Goal: Navigation & Orientation: Understand site structure

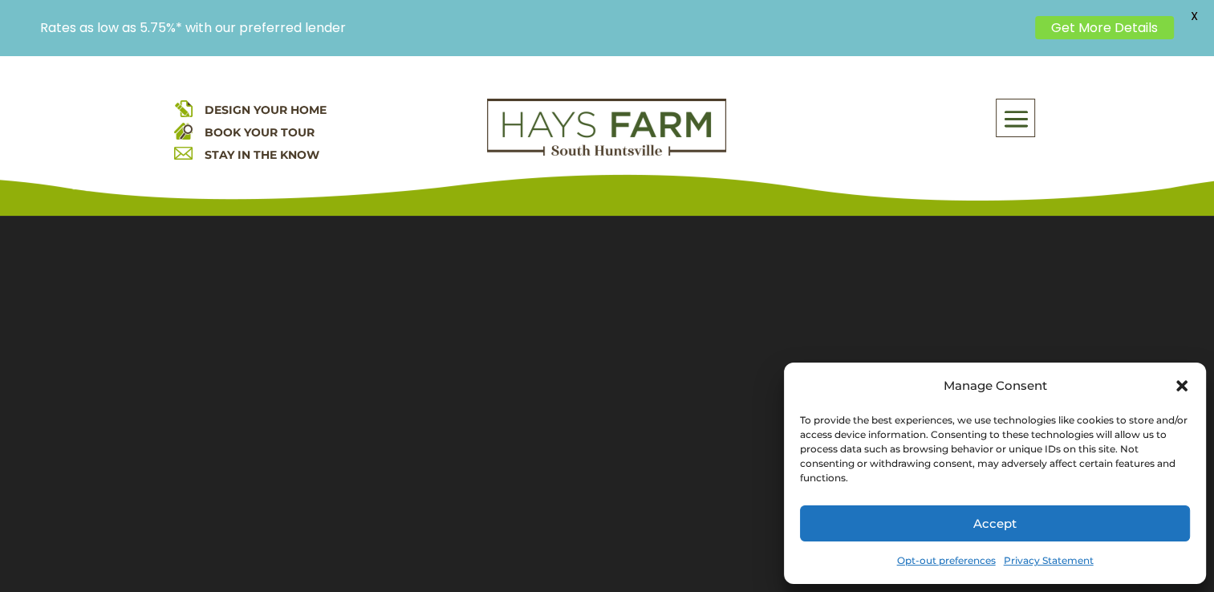
click at [1178, 388] on icon "Close dialog" at bounding box center [1182, 385] width 11 height 11
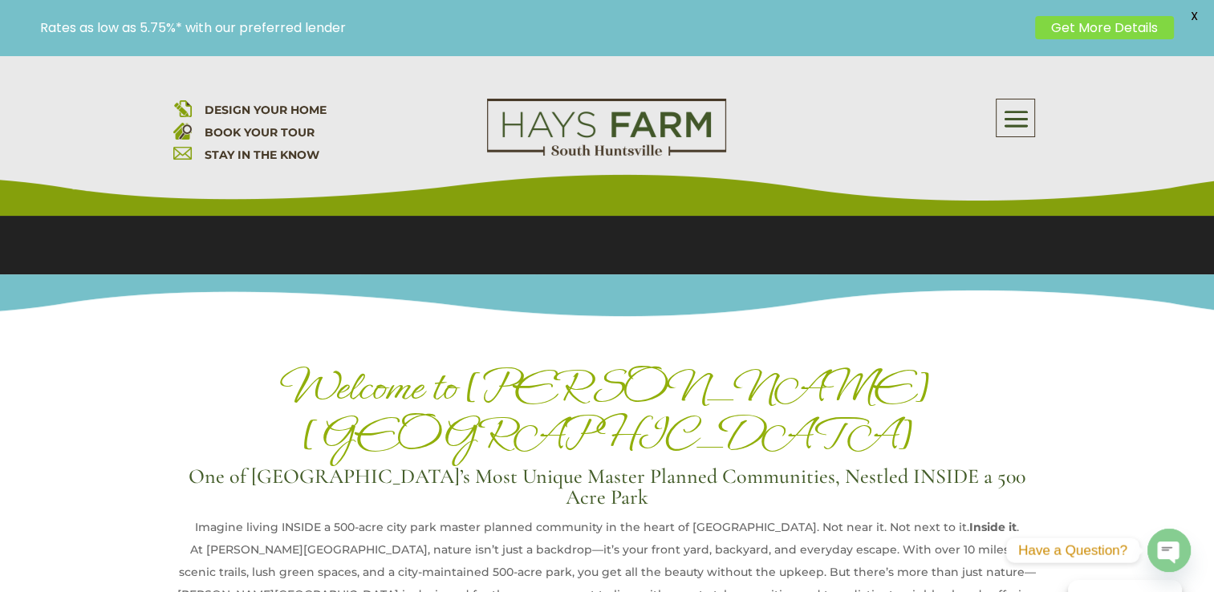
scroll to position [562, 0]
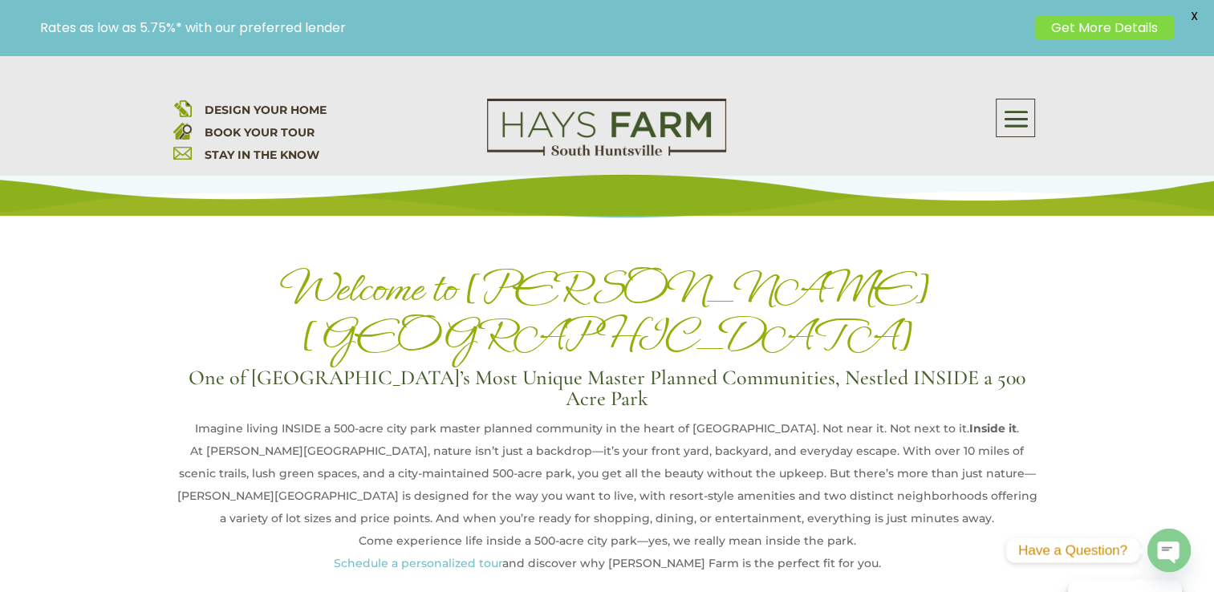
click at [1081, 28] on link "Get More Details" at bounding box center [1104, 27] width 139 height 23
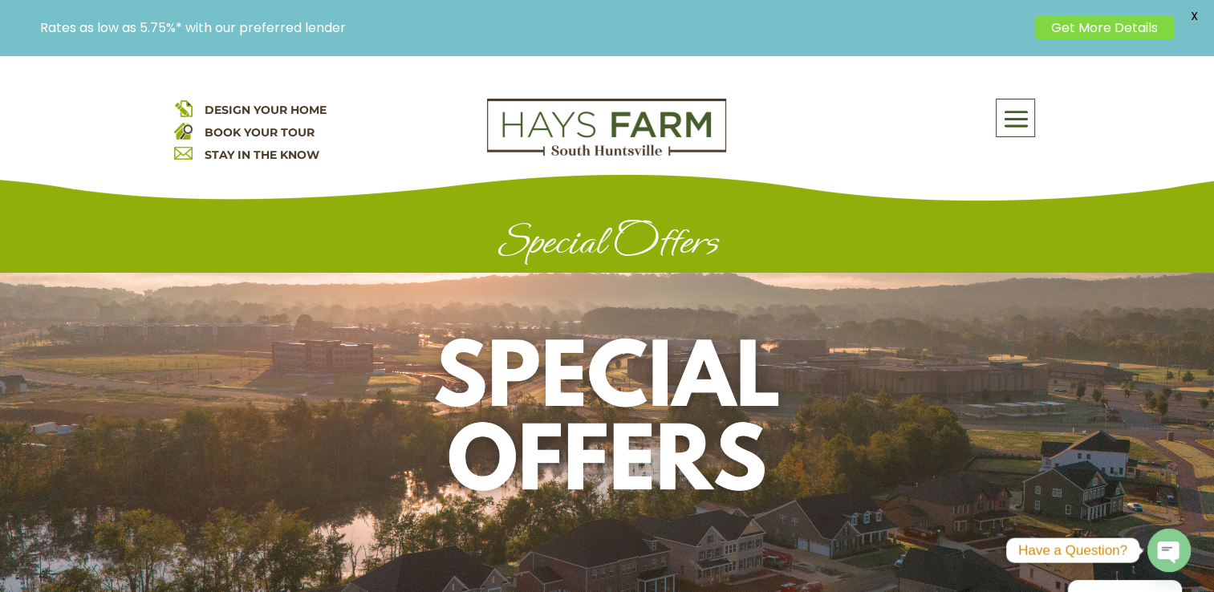
click at [1020, 124] on span at bounding box center [1016, 119] width 38 height 37
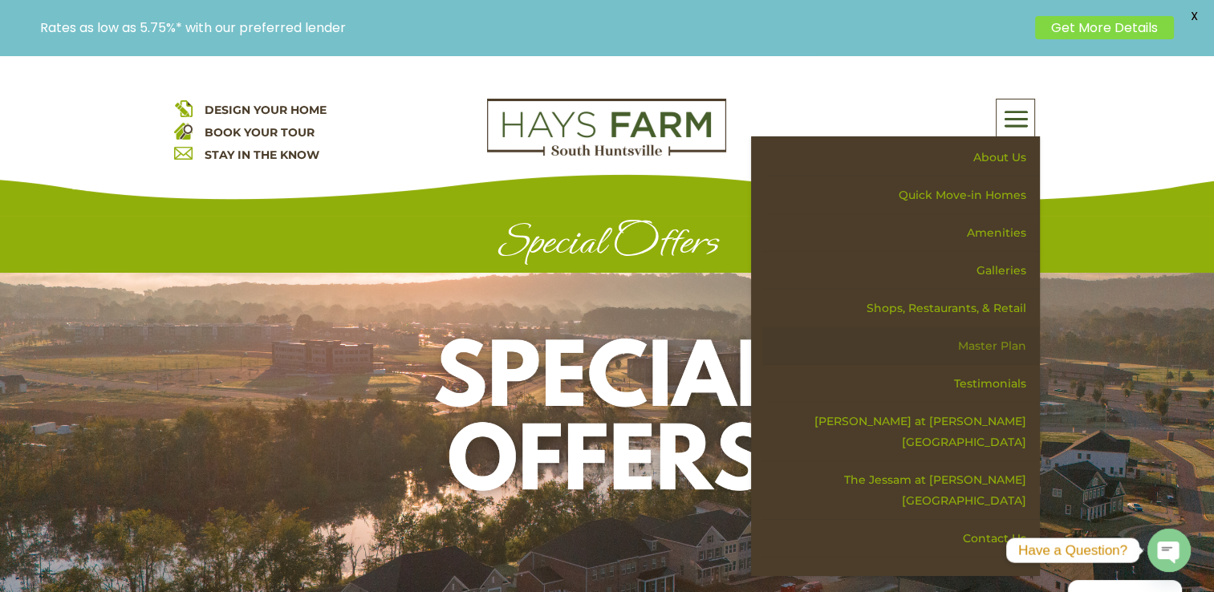
click at [1003, 352] on link "Master Plan" at bounding box center [901, 346] width 278 height 38
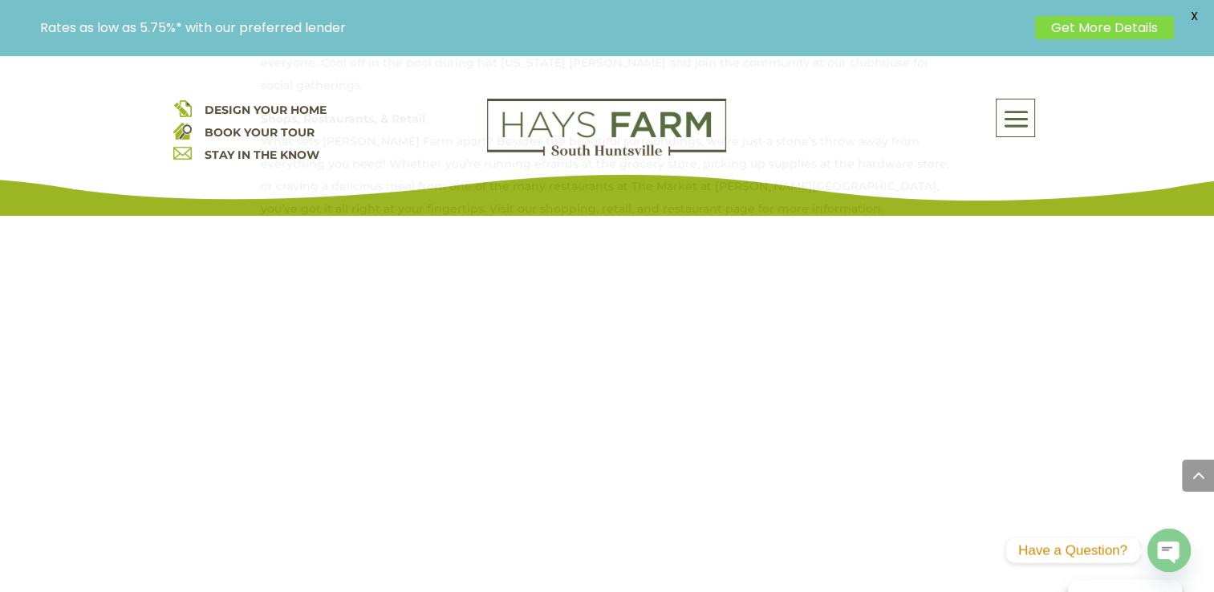
scroll to position [1043, 0]
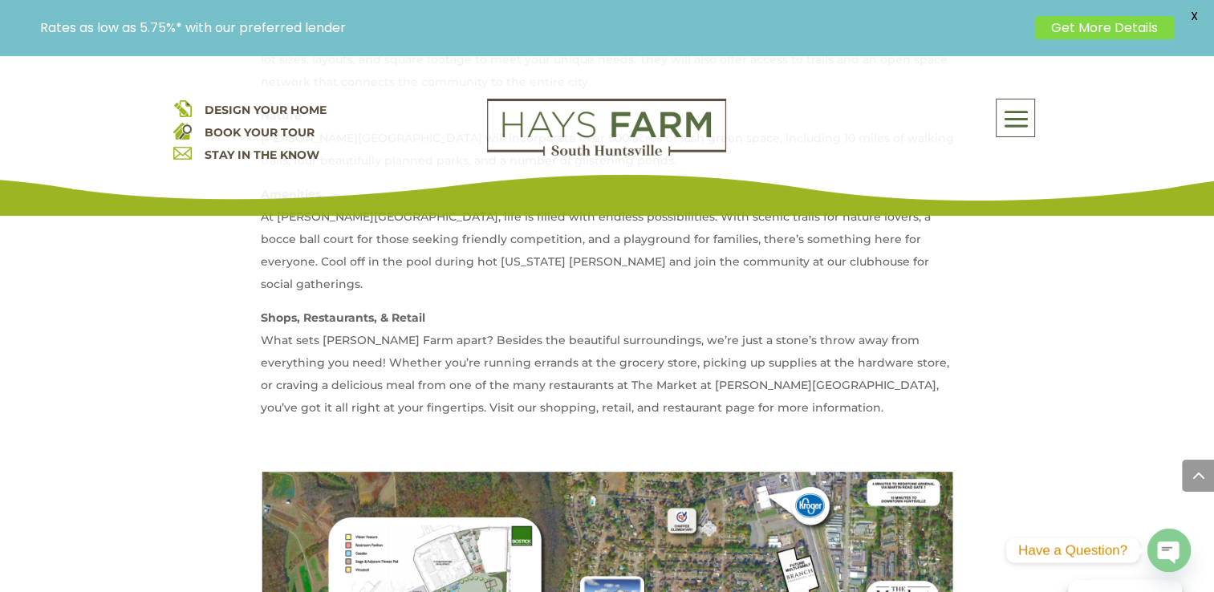
click at [998, 117] on span at bounding box center [1016, 119] width 38 height 37
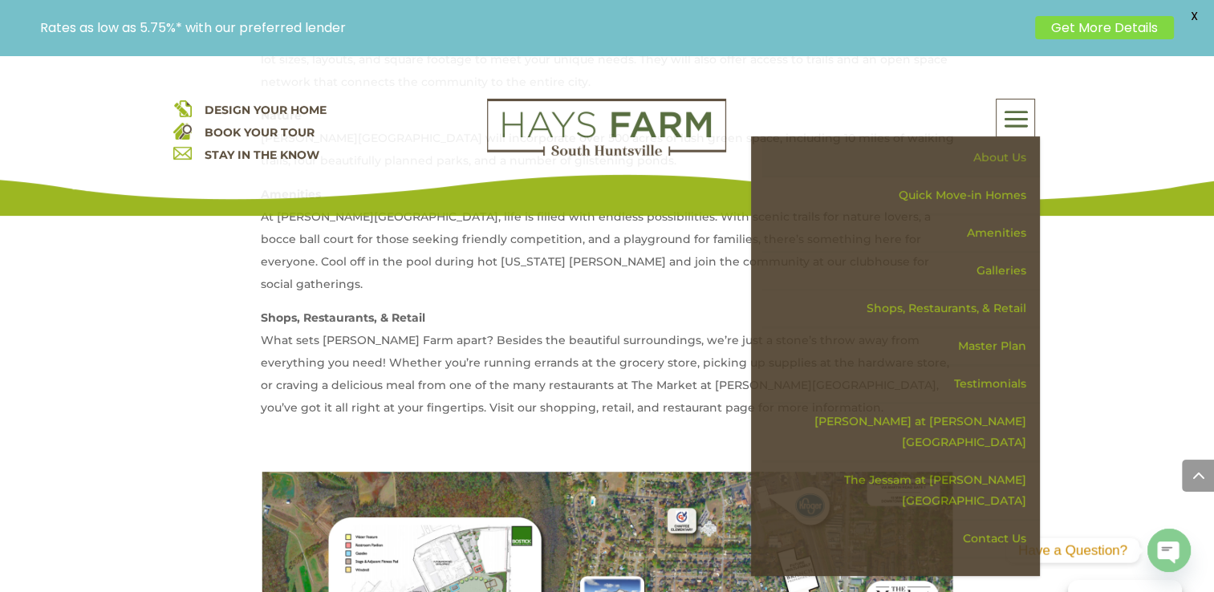
click at [978, 153] on link "About Us" at bounding box center [901, 158] width 278 height 38
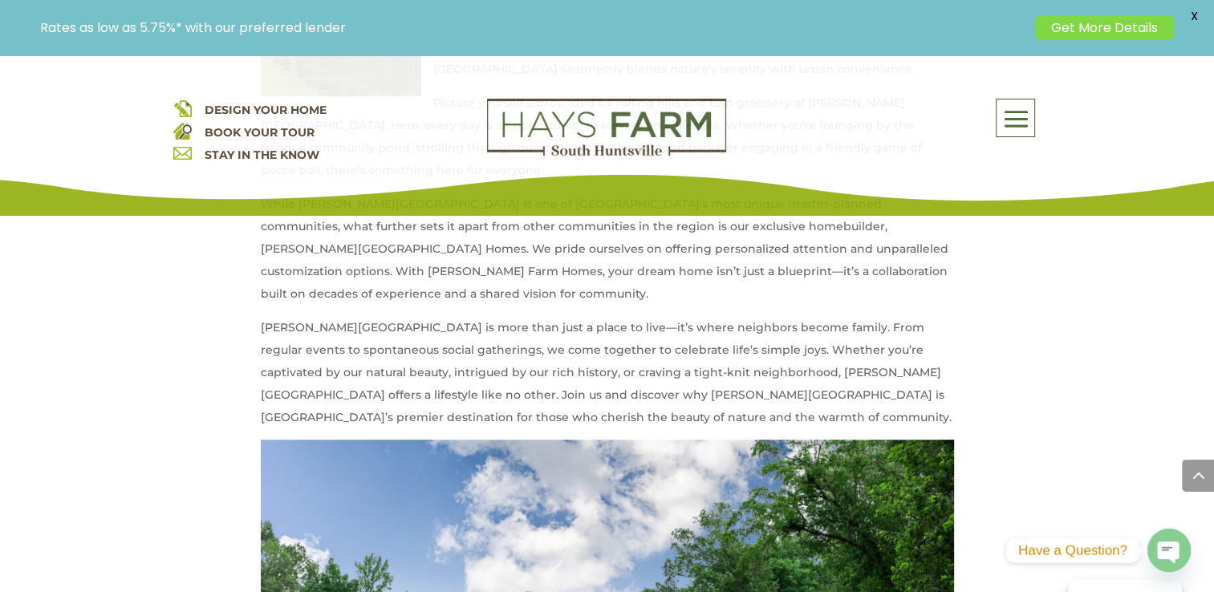
scroll to position [754, 0]
